Goal: Information Seeking & Learning: Learn about a topic

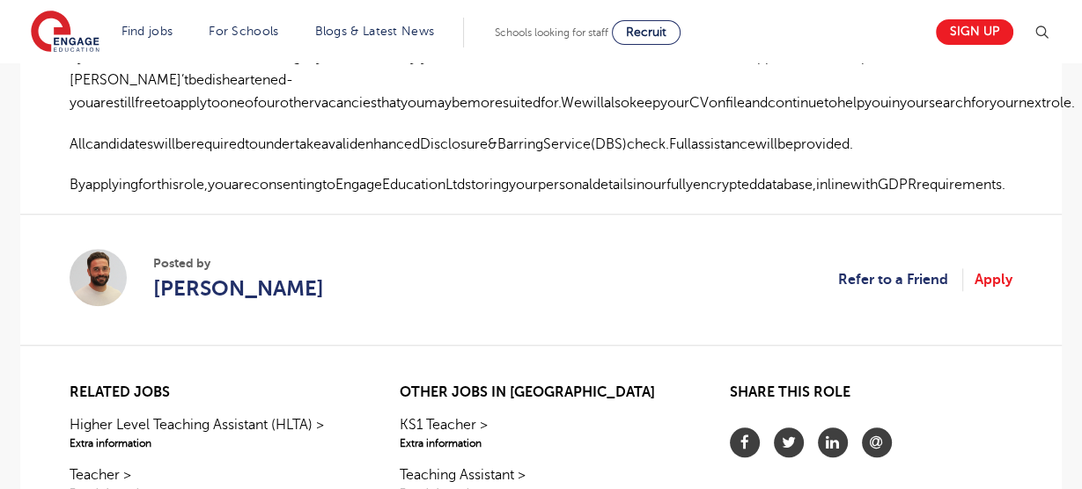
scroll to position [1312, 0]
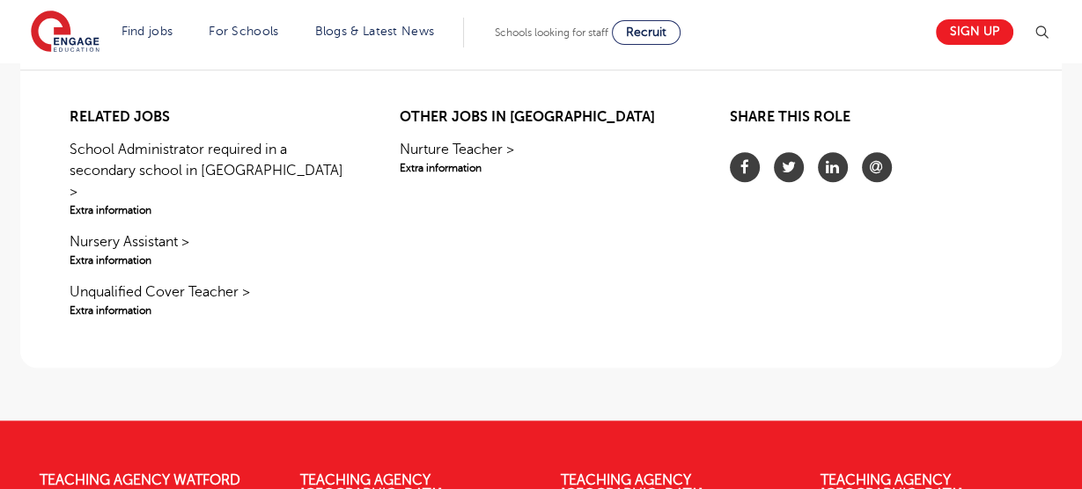
scroll to position [1849, 0]
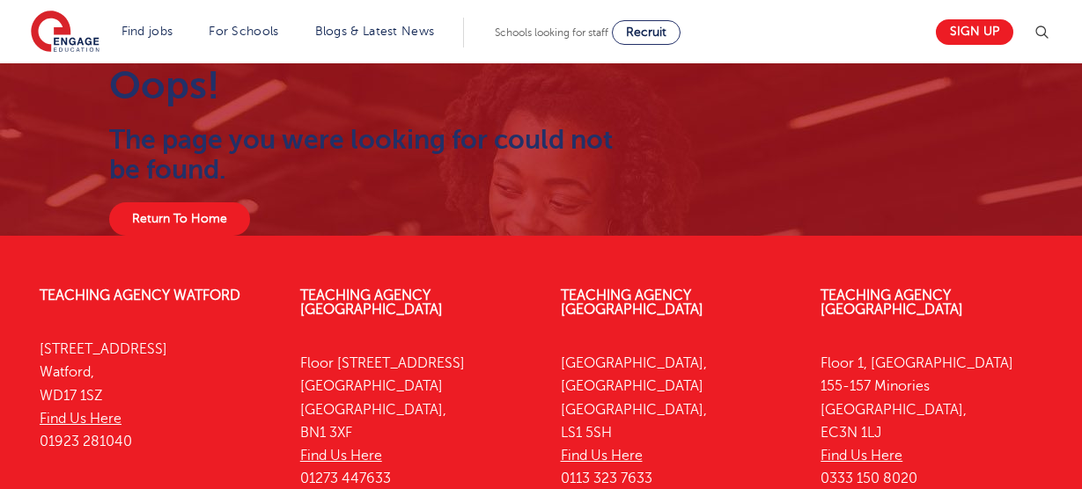
scroll to position [180, 0]
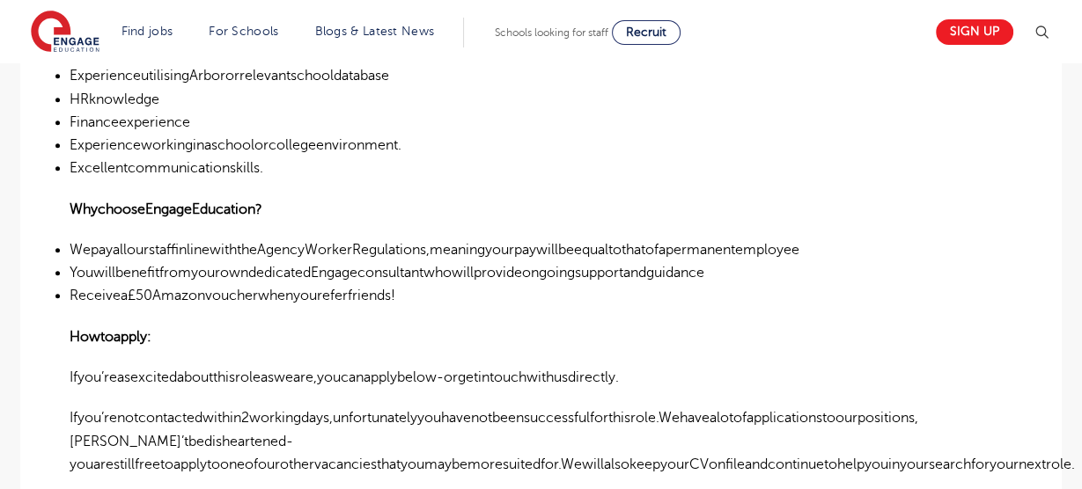
scroll to position [980, 0]
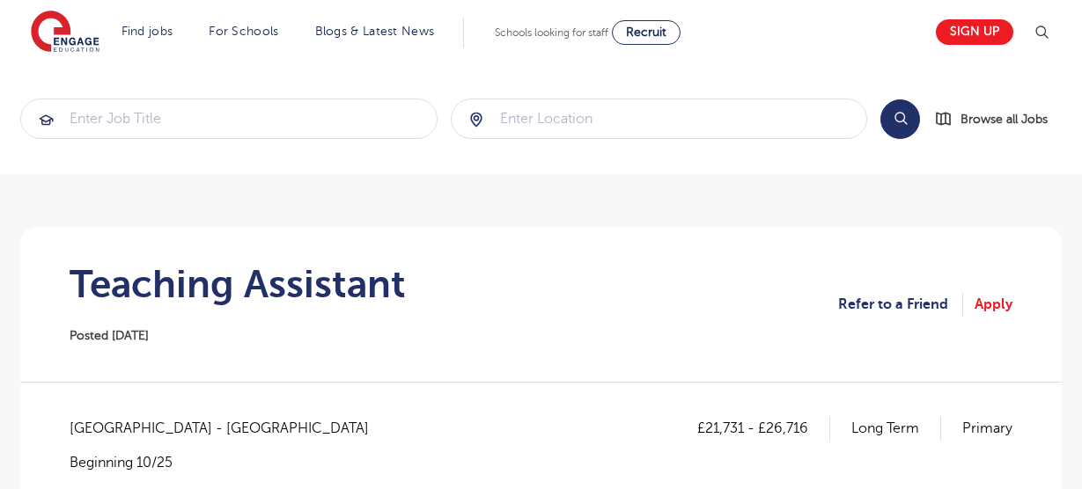
scroll to position [98, 0]
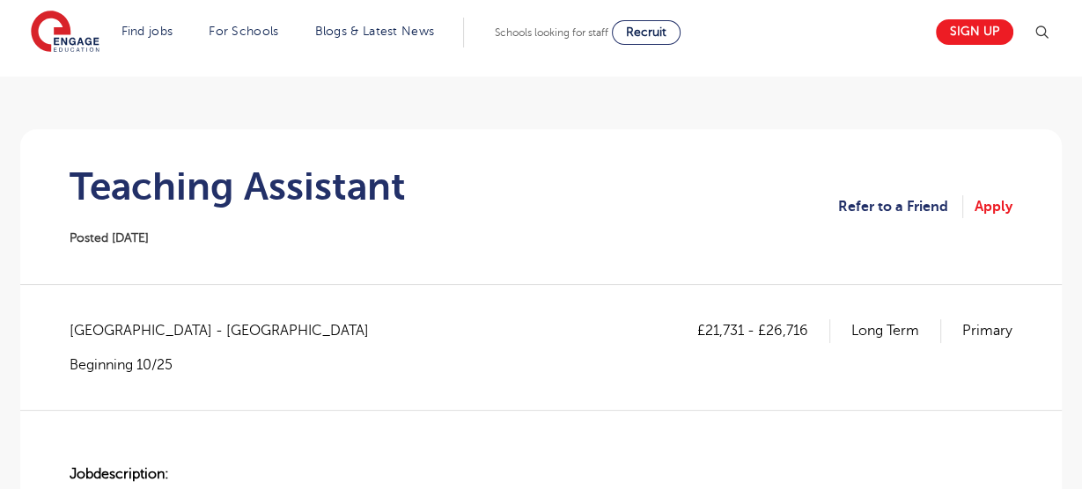
click at [322, 204] on h1 "Teaching Assistant" at bounding box center [238, 187] width 336 height 44
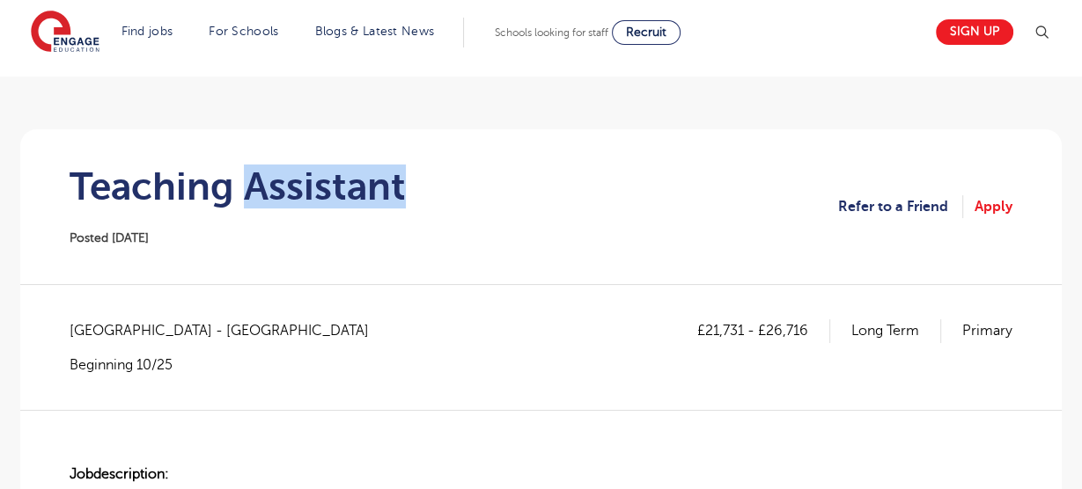
click at [322, 204] on h1 "Teaching Assistant" at bounding box center [238, 187] width 336 height 44
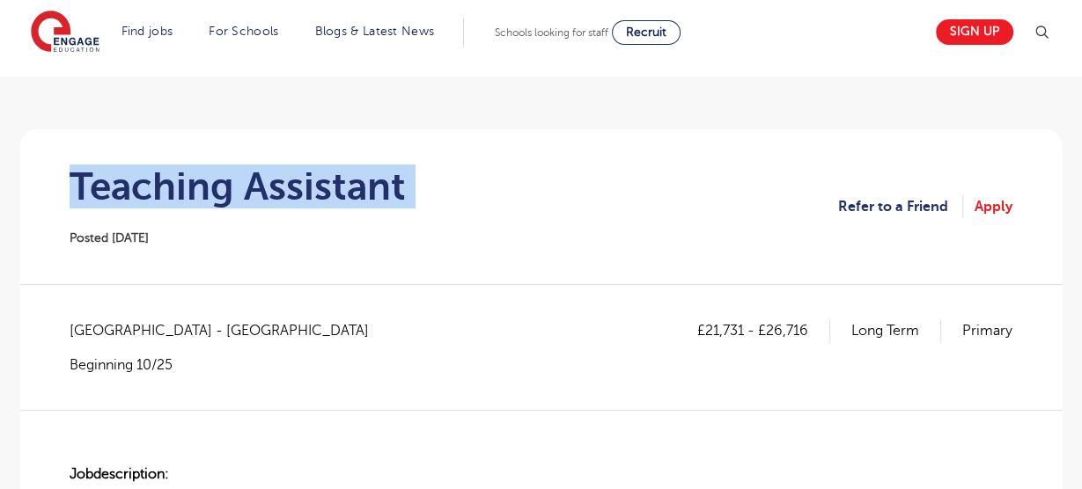
copy div "Teaching Assistant"
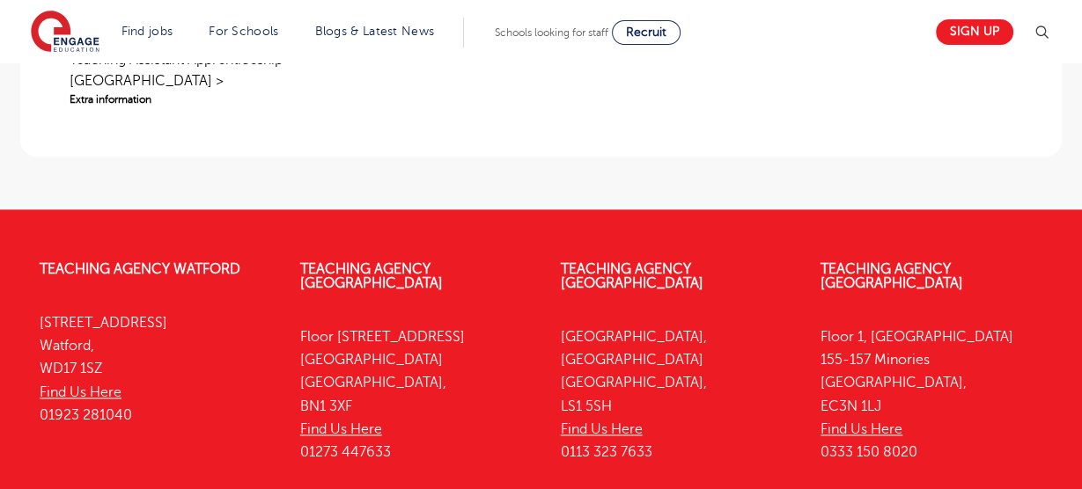
scroll to position [1721, 0]
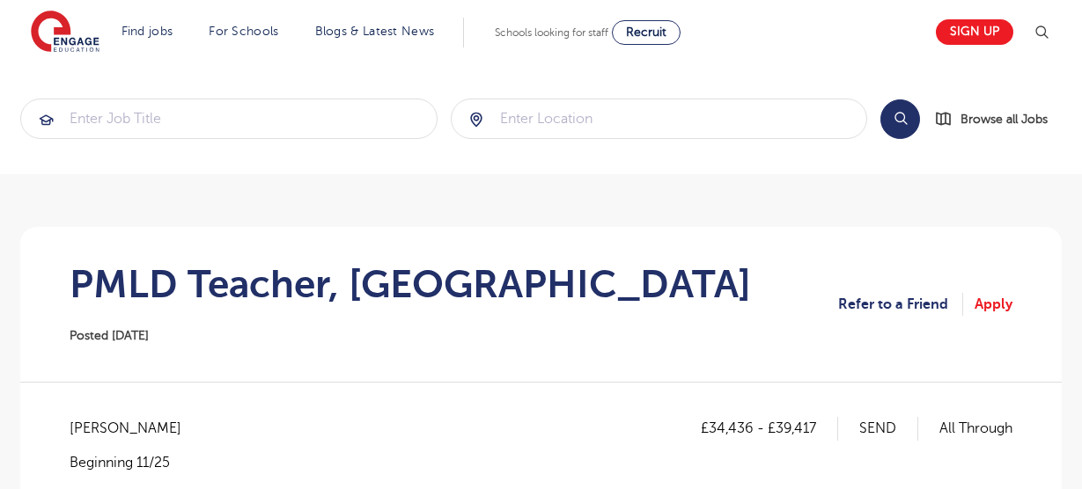
scroll to position [134, 0]
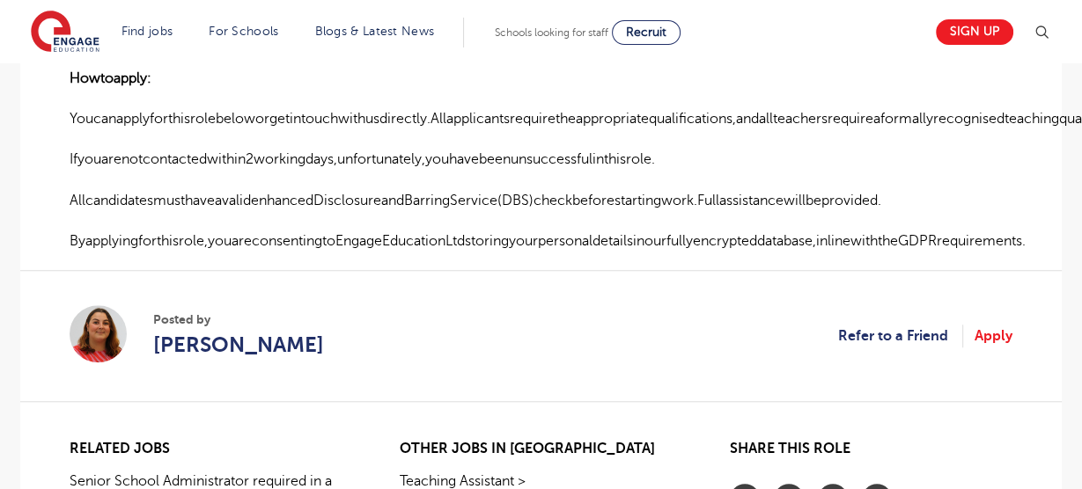
scroll to position [1311, 0]
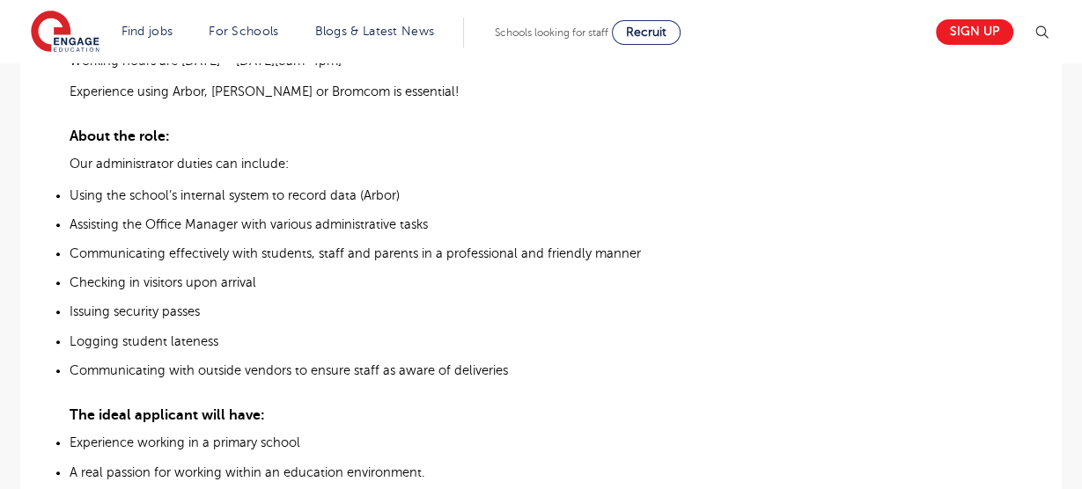
scroll to position [663, 0]
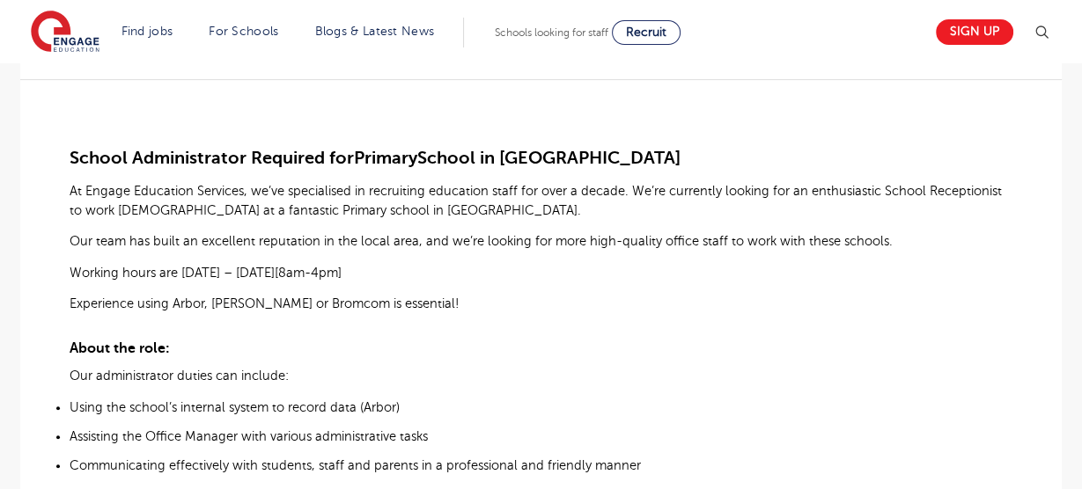
scroll to position [513, 0]
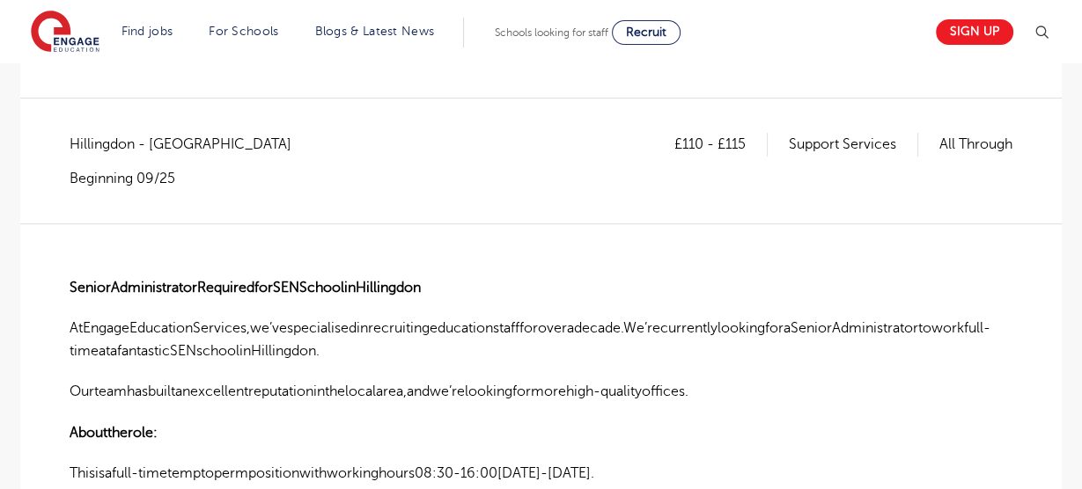
scroll to position [333, 0]
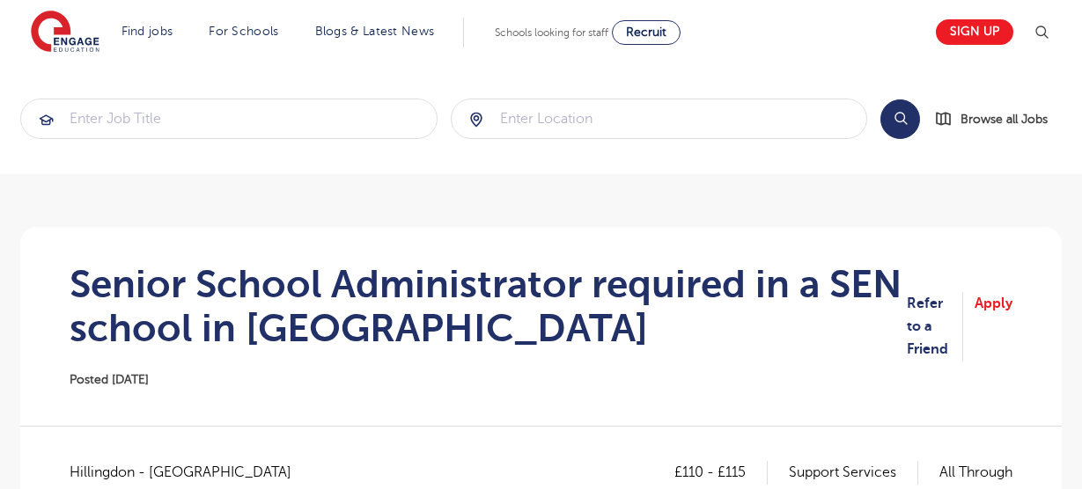
scroll to position [980, 0]
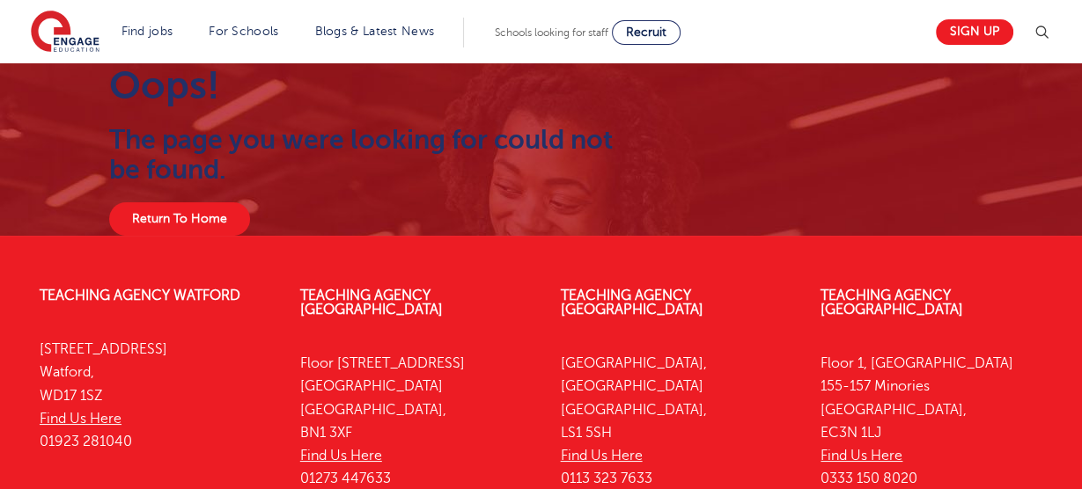
scroll to position [180, 0]
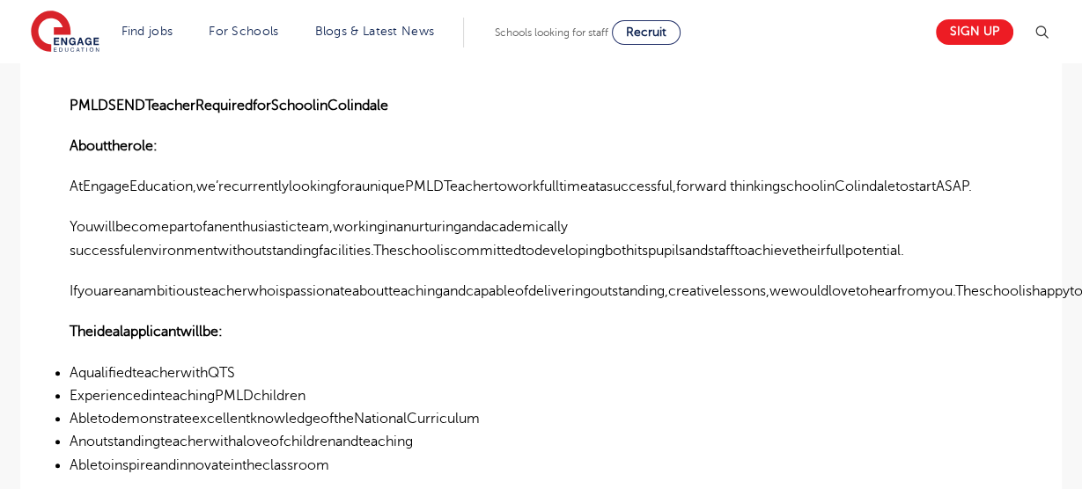
scroll to position [465, 0]
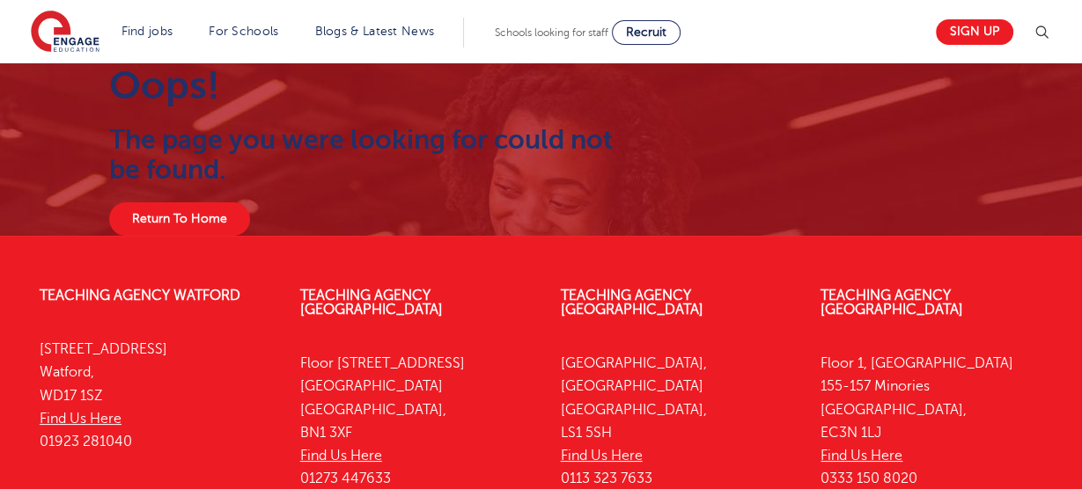
scroll to position [180, 0]
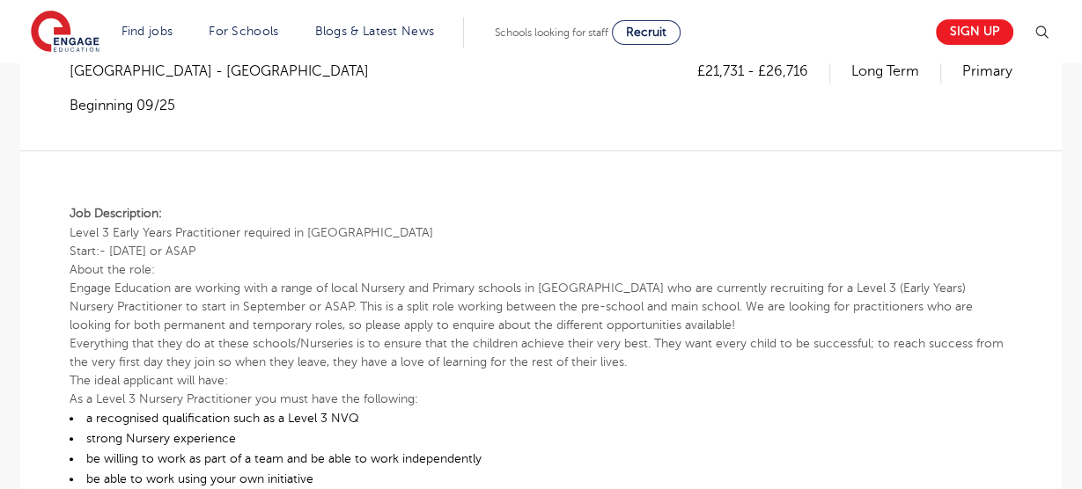
scroll to position [361, 0]
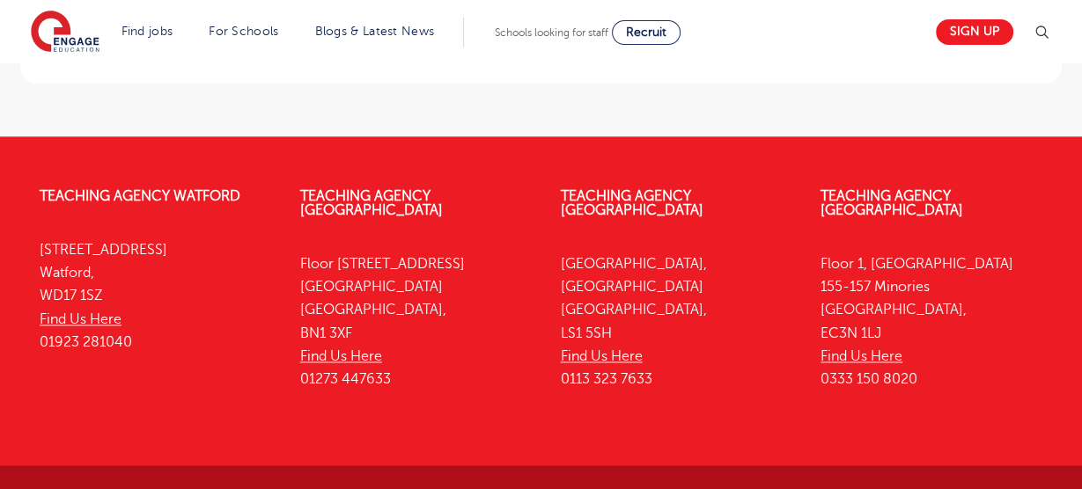
scroll to position [1721, 0]
